Goal: Information Seeking & Learning: Learn about a topic

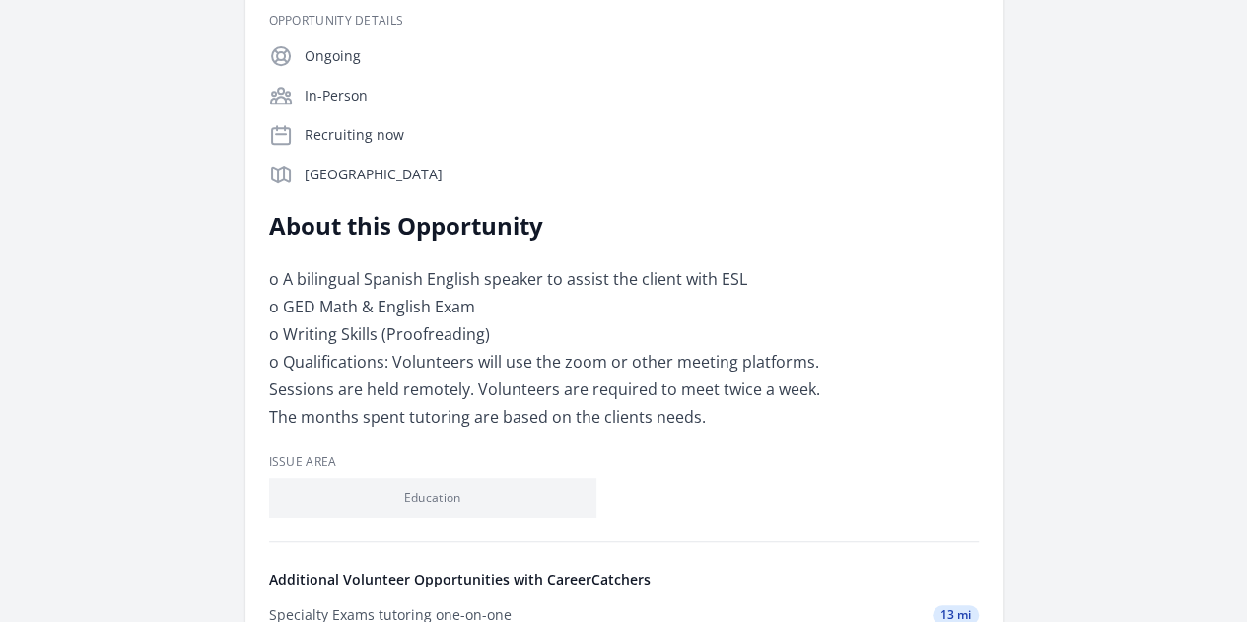
scroll to position [493, 0]
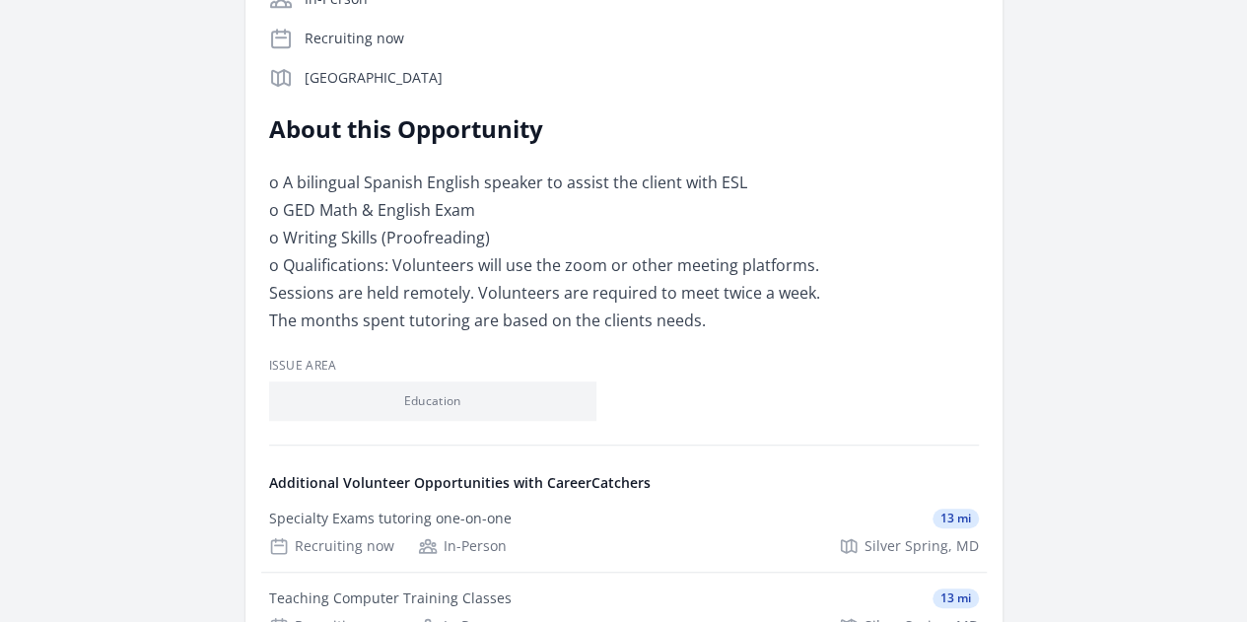
click at [0, 0] on link "Learn more about CareerCatchers" at bounding box center [0, 0] width 0 height 0
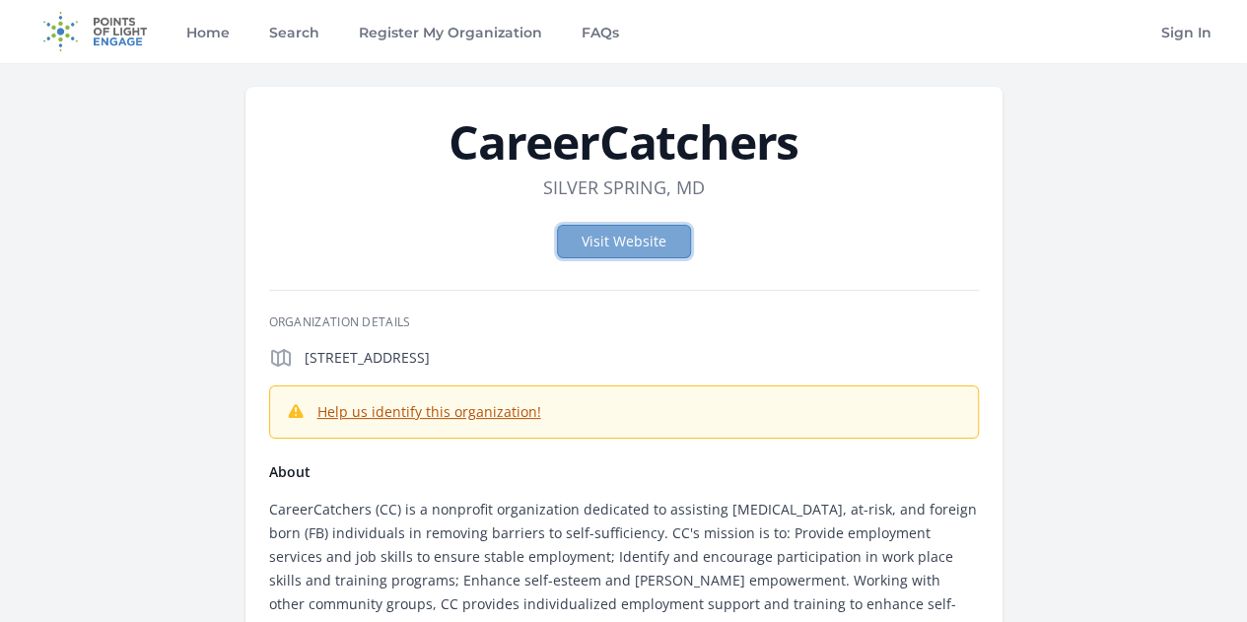
click at [638, 242] on link "Visit Website" at bounding box center [624, 242] width 134 height 34
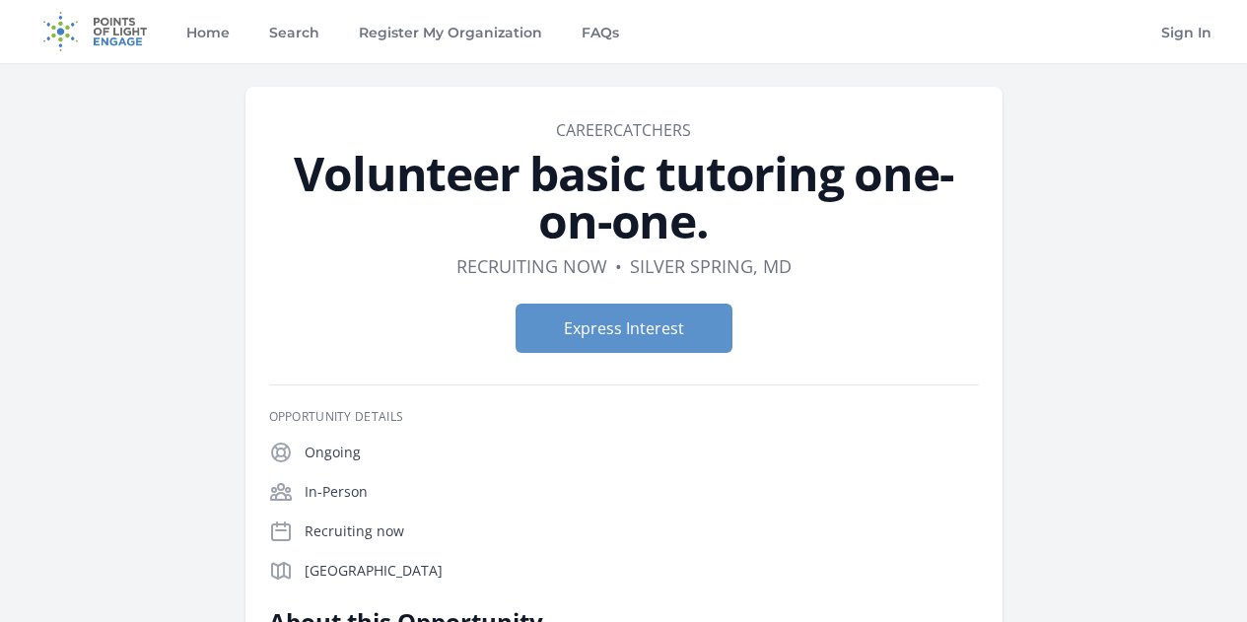
scroll to position [493, 0]
